Goal: Check status

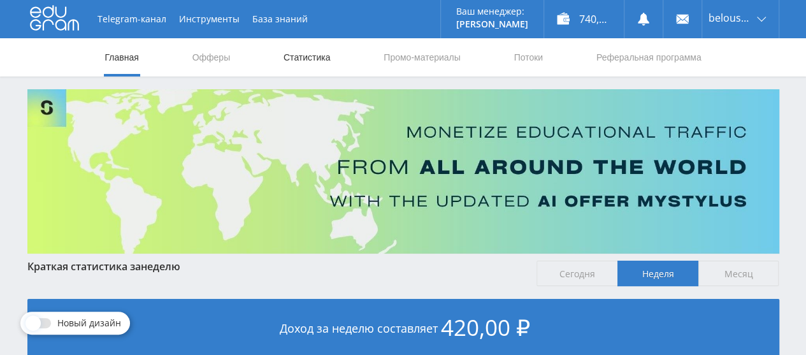
click at [291, 68] on link "Статистика" at bounding box center [307, 57] width 50 height 38
click at [297, 57] on link "Статистика" at bounding box center [307, 57] width 50 height 38
